Goal: Information Seeking & Learning: Learn about a topic

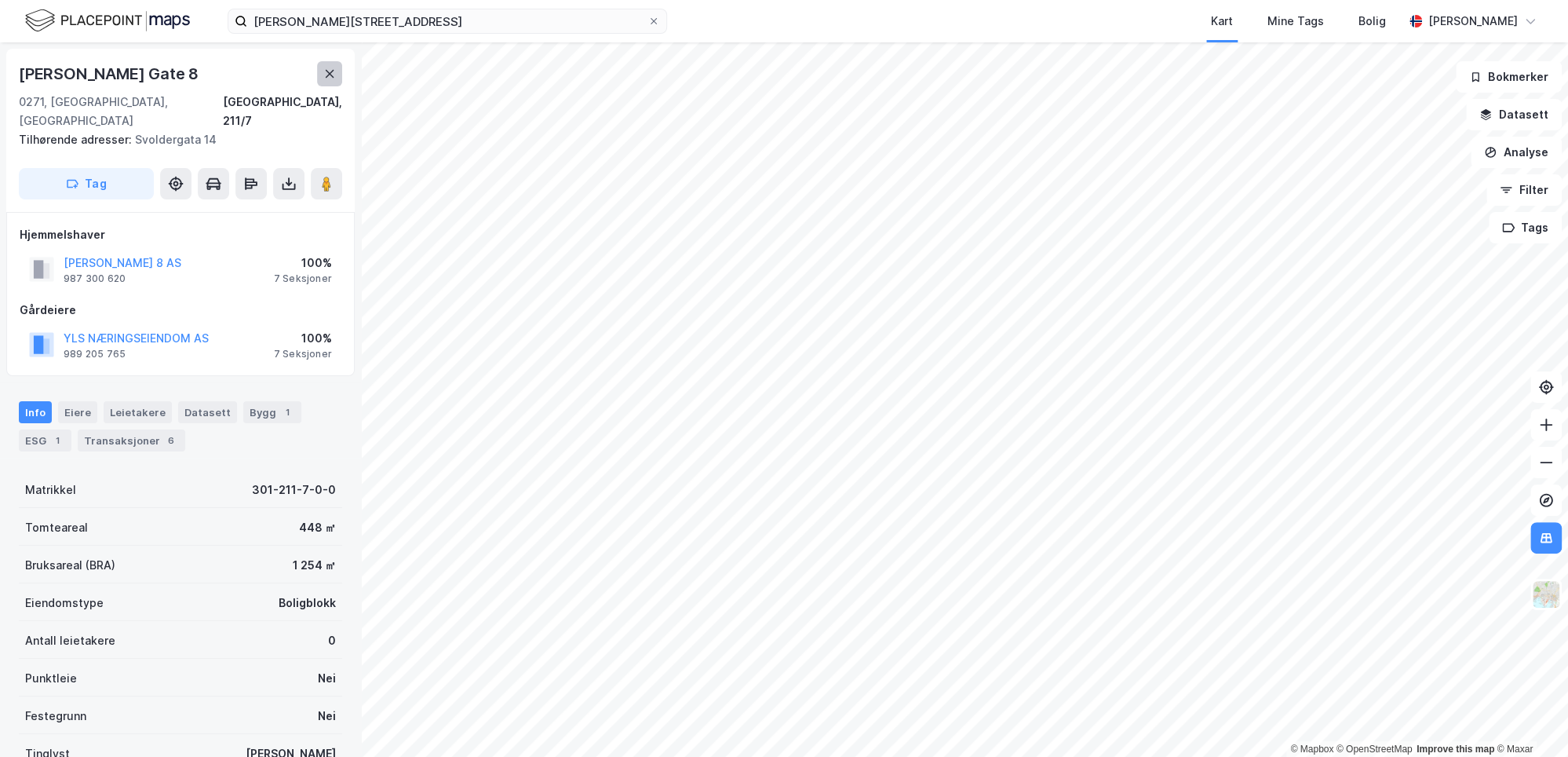
scroll to position [3, 0]
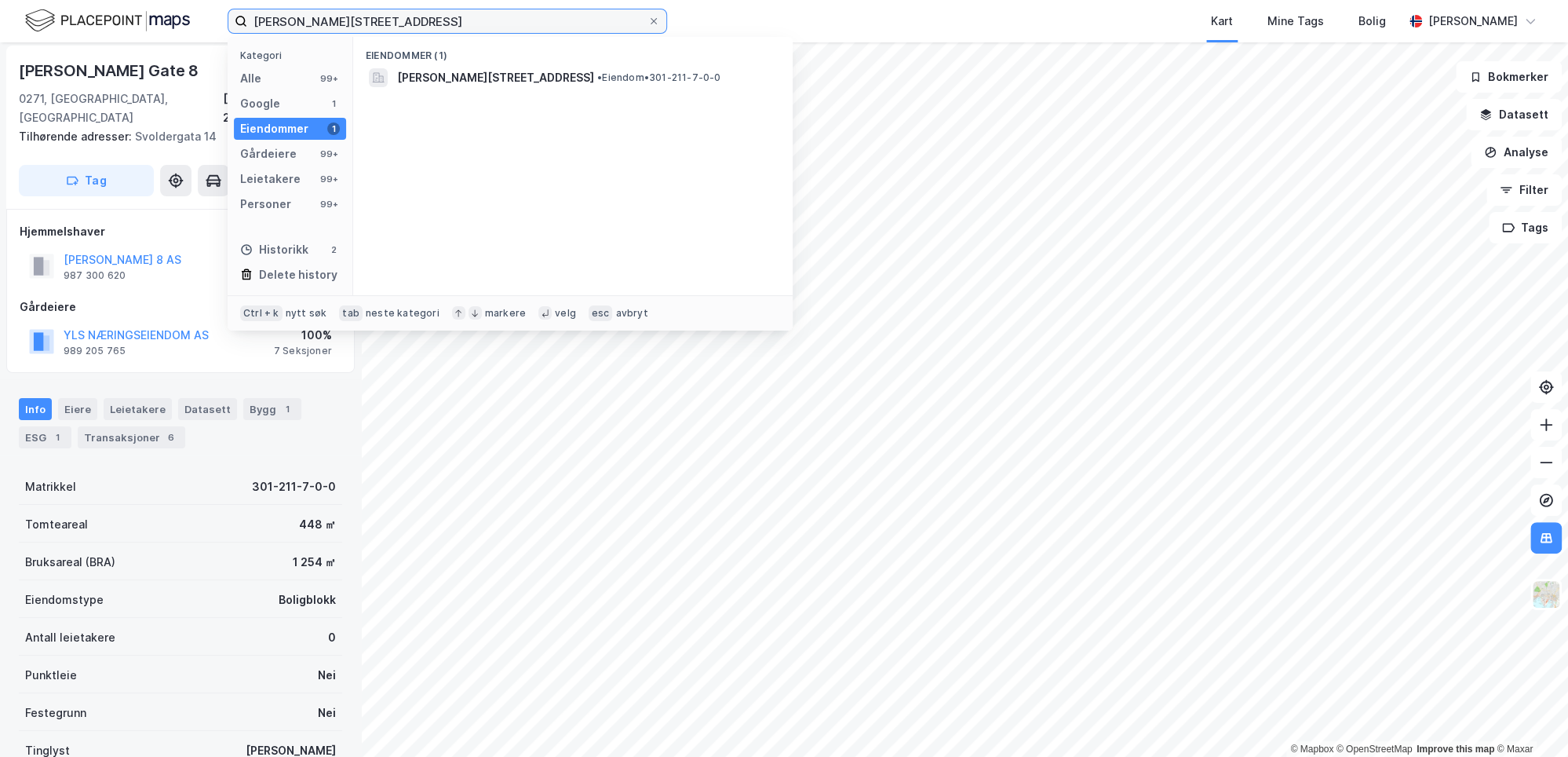
drag, startPoint x: 427, startPoint y: 15, endPoint x: -50, endPoint y: 12, distance: 477.0
click at [0, 12] on html "[PERSON_NAME][STREET_ADDRESS] Kategori Alle 99+ Google 1 Eiendommer 1 Gårdeiere…" at bounding box center [784, 378] width 1568 height 757
type input "[STREET_ADDRESS]"
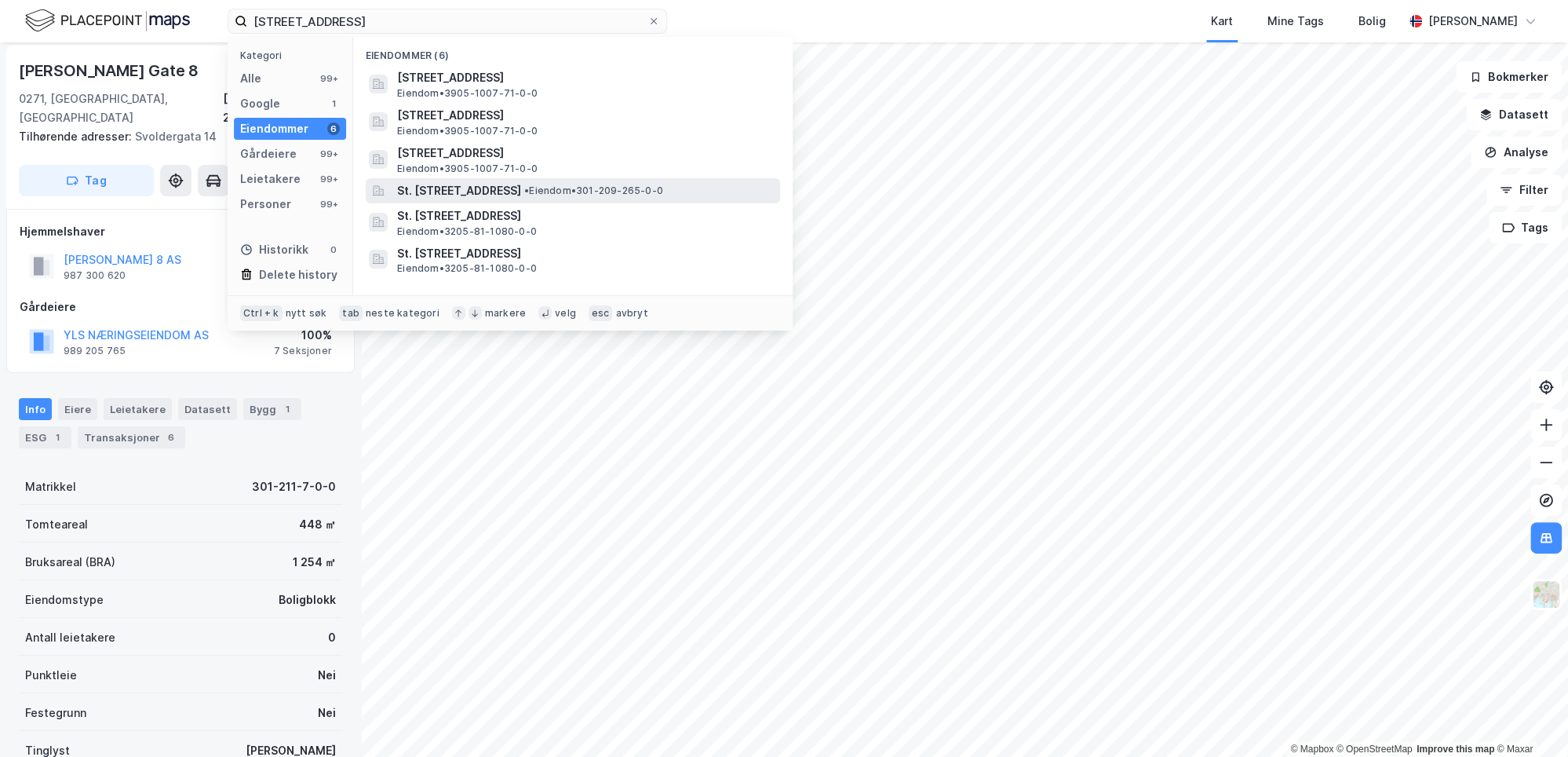
click at [521, 190] on span "St. [STREET_ADDRESS]" at bounding box center [458, 190] width 124 height 19
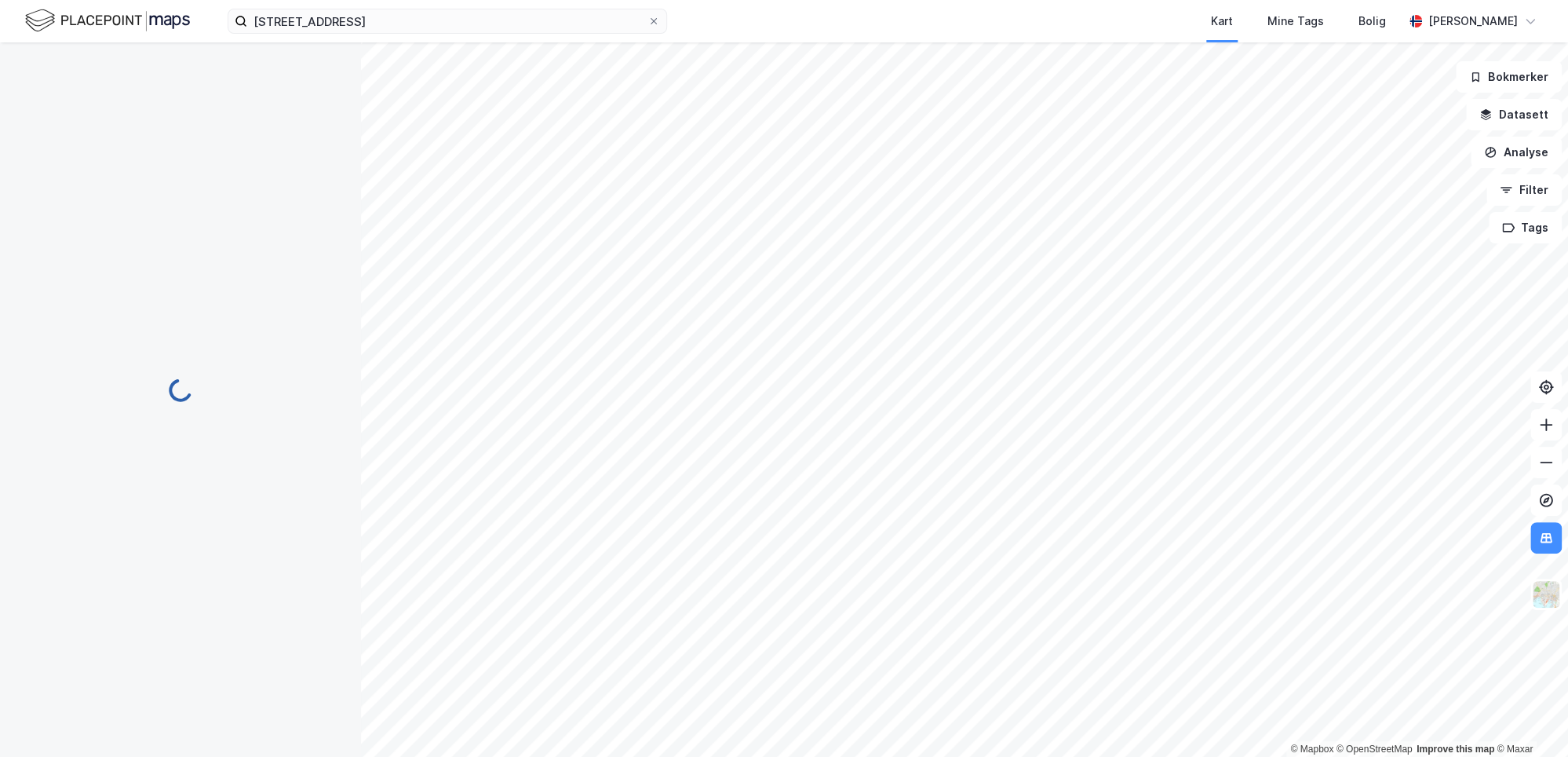
scroll to position [3, 0]
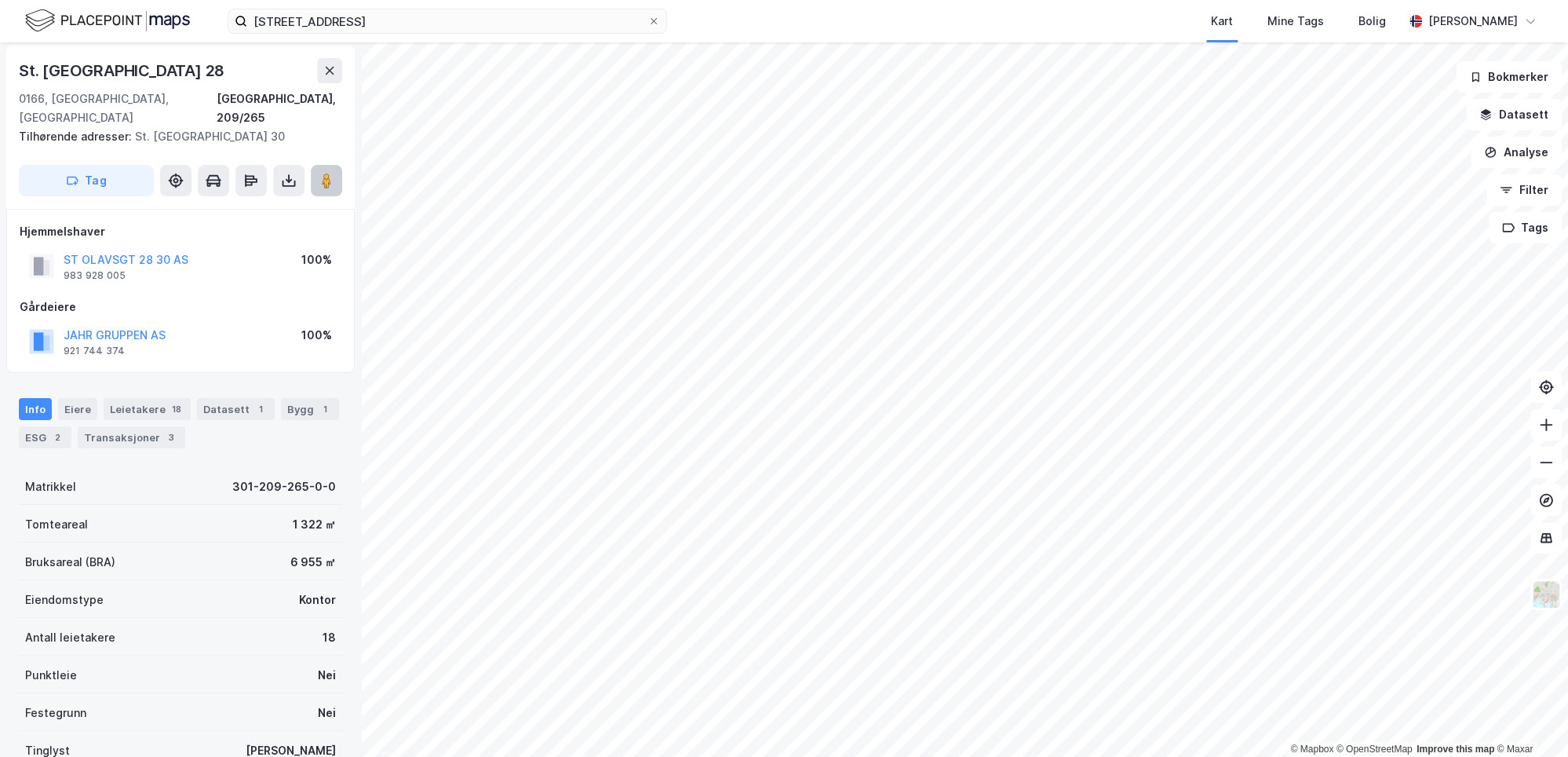
click at [332, 172] on icon at bounding box center [326, 180] width 15 height 15
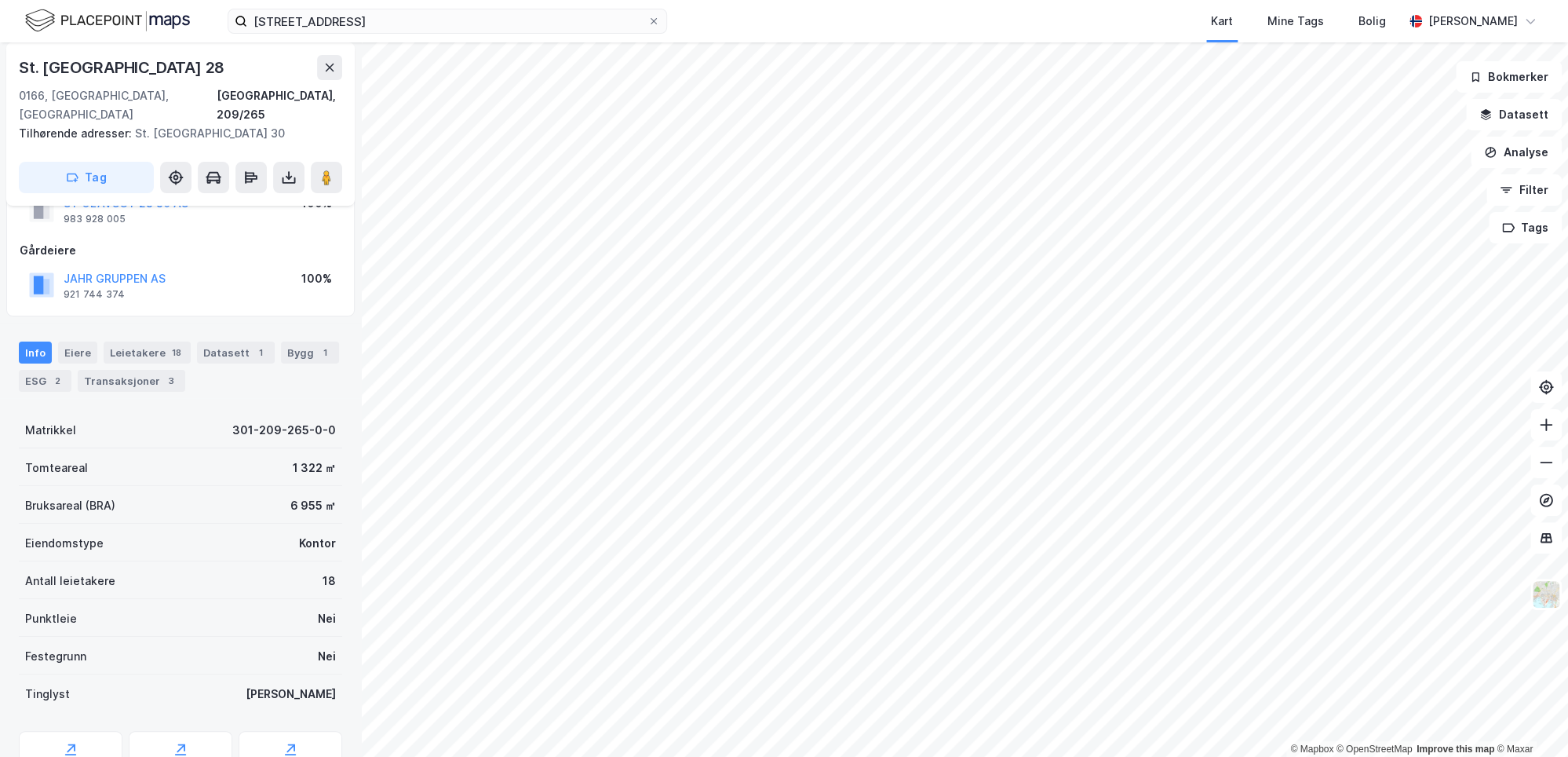
scroll to position [0, 0]
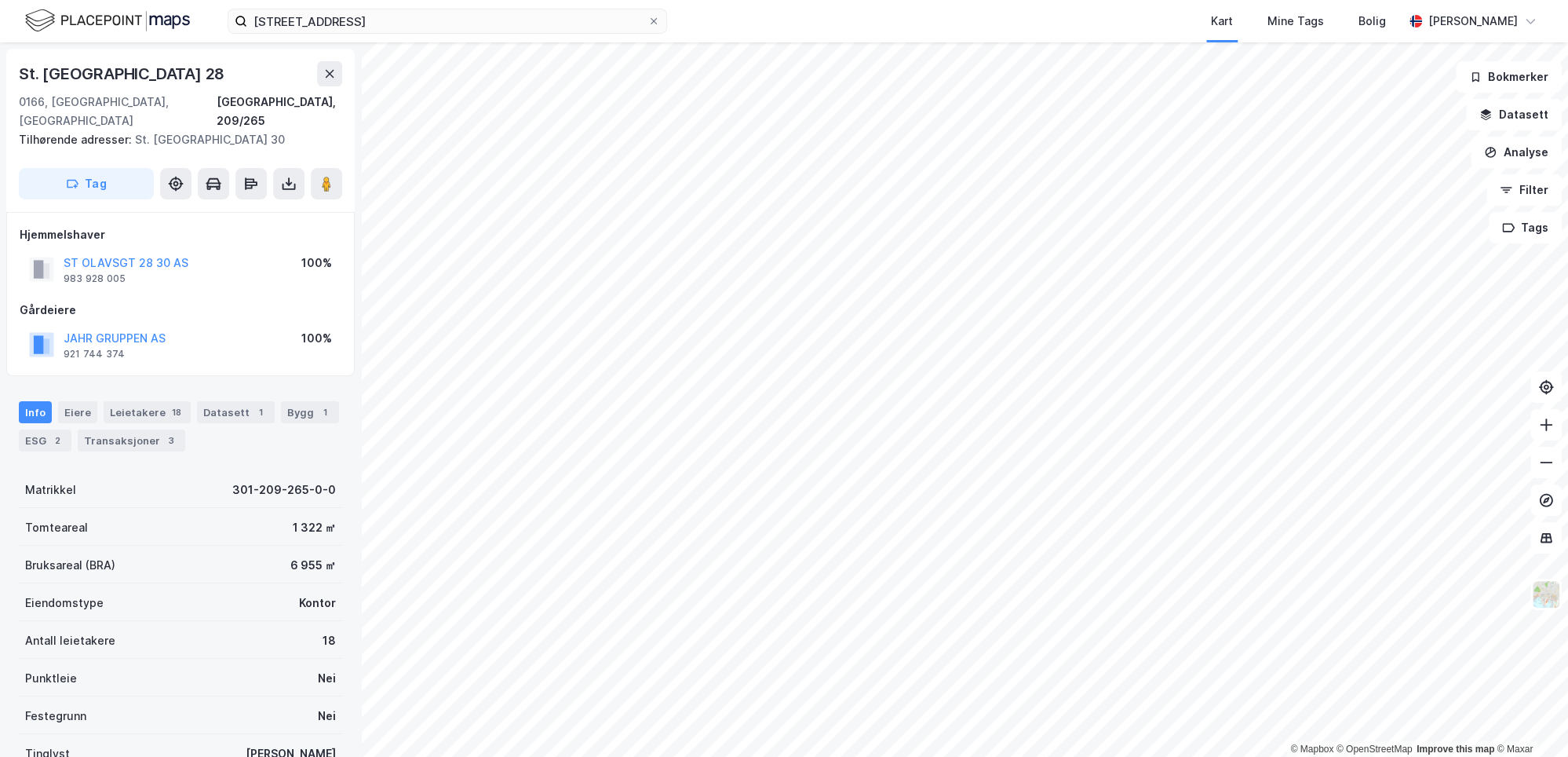
click at [167, 301] on div "Gårdeiere" at bounding box center [180, 310] width 322 height 19
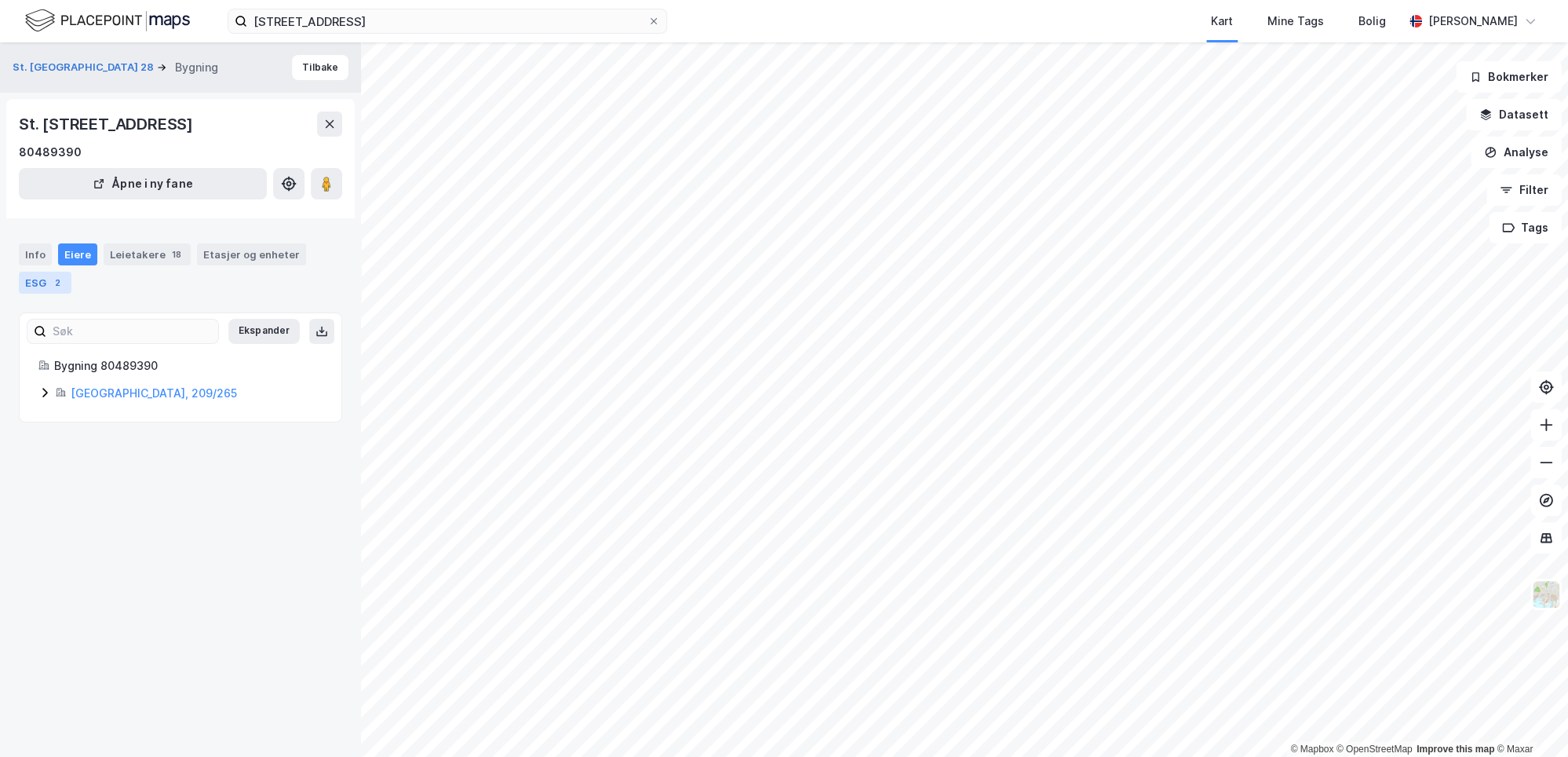
click at [37, 278] on div "ESG 2" at bounding box center [45, 282] width 53 height 22
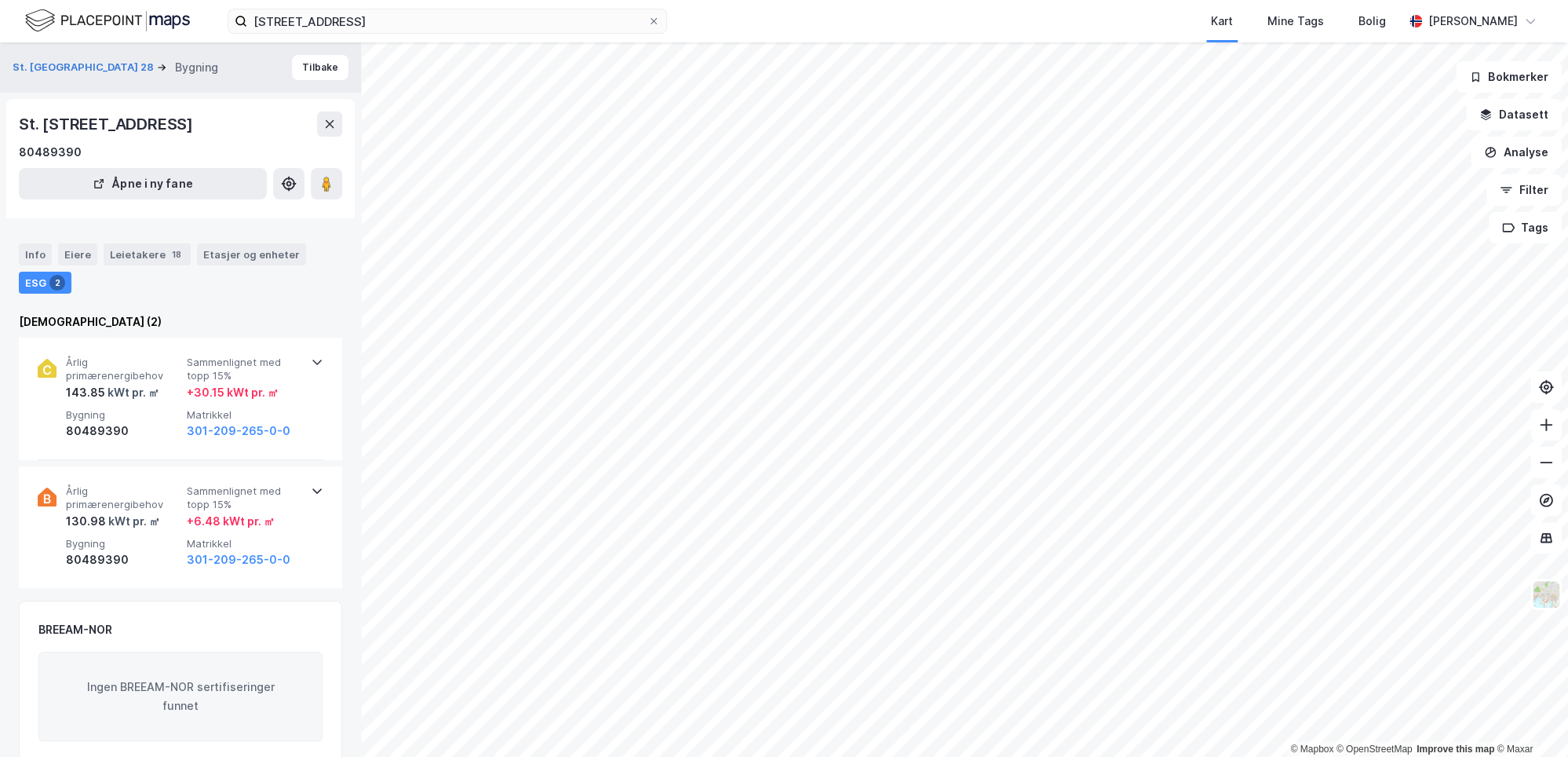
click at [132, 294] on div "Info Eiere Leietakere 18 Etasjer og enheter ESG 2" at bounding box center [180, 262] width 361 height 76
click at [29, 257] on div "Info" at bounding box center [35, 254] width 33 height 22
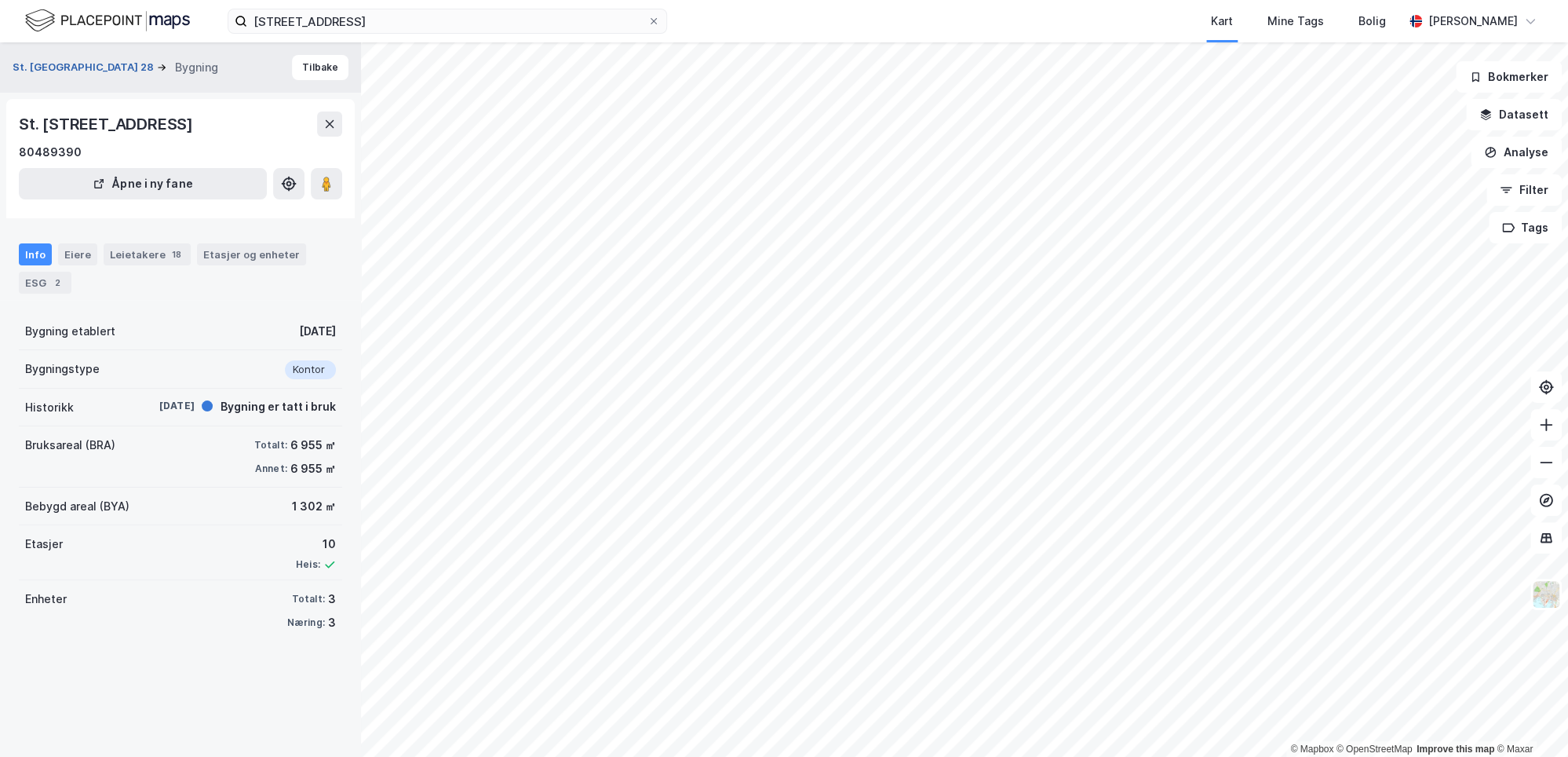
click at [78, 72] on button "St. [GEOGRAPHIC_DATA] 28" at bounding box center [85, 67] width 145 height 15
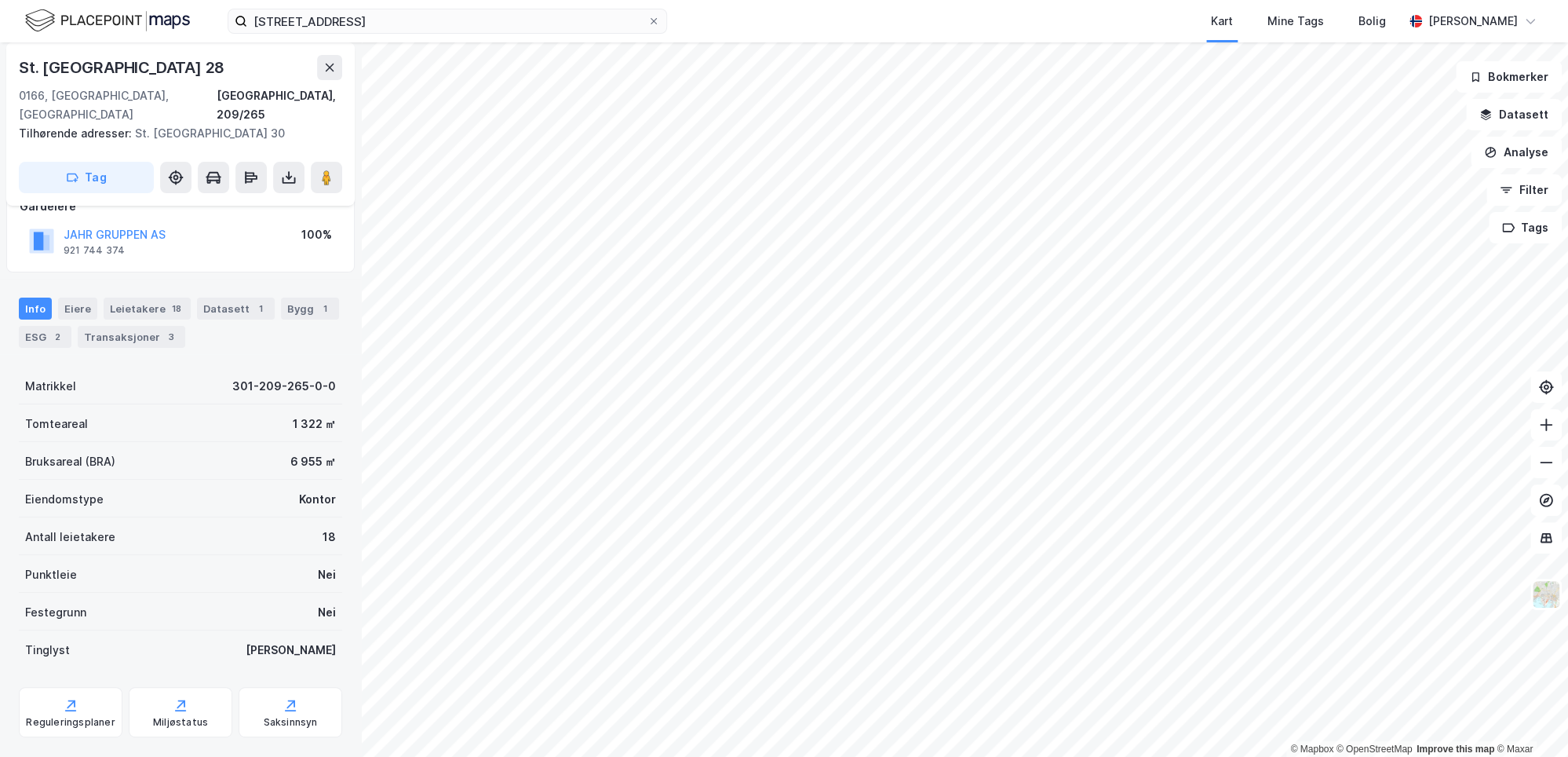
scroll to position [115, 0]
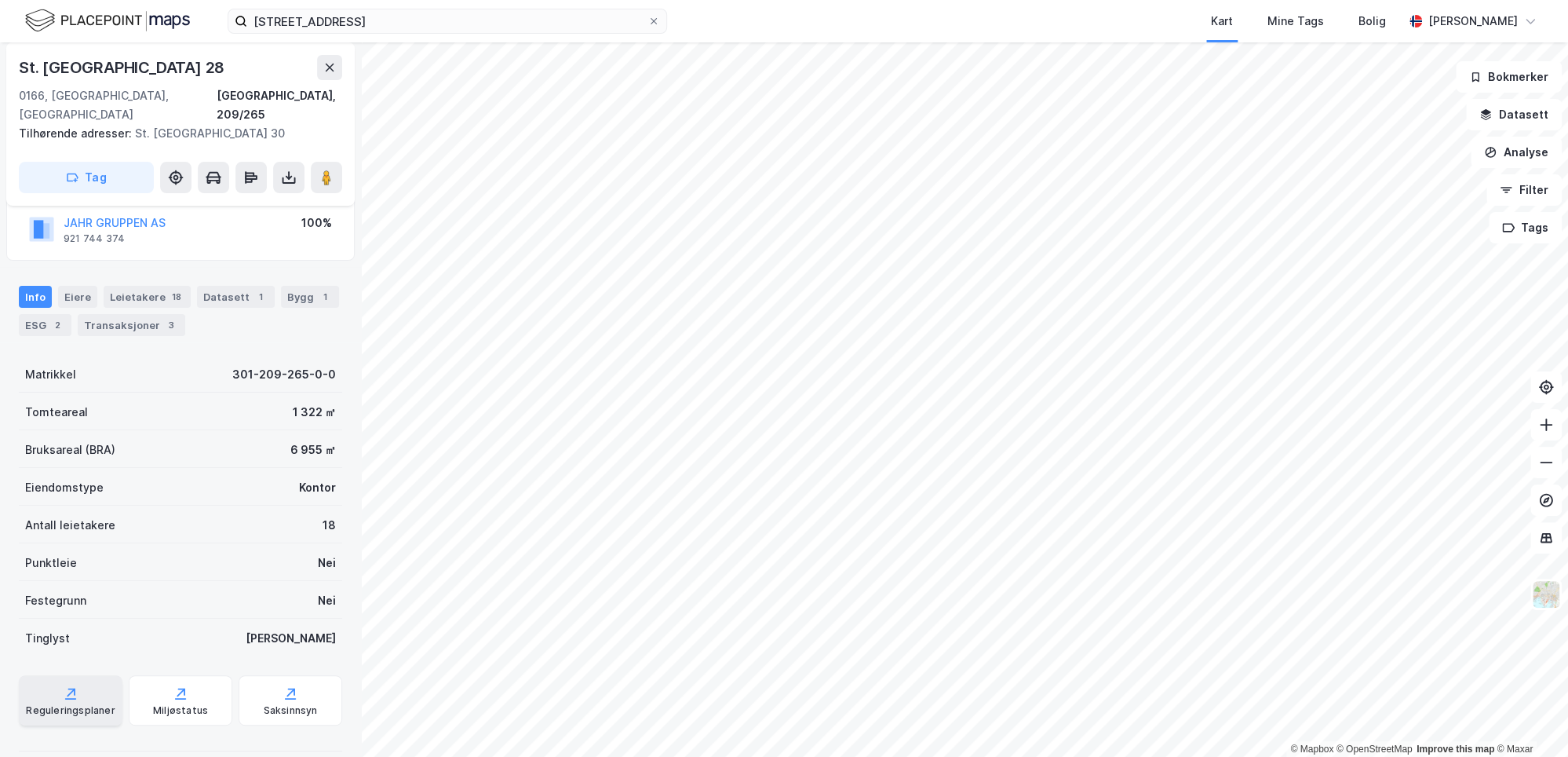
click at [59, 680] on div "Reguleringsplaner" at bounding box center [70, 700] width 103 height 50
